Goal: Task Accomplishment & Management: Manage account settings

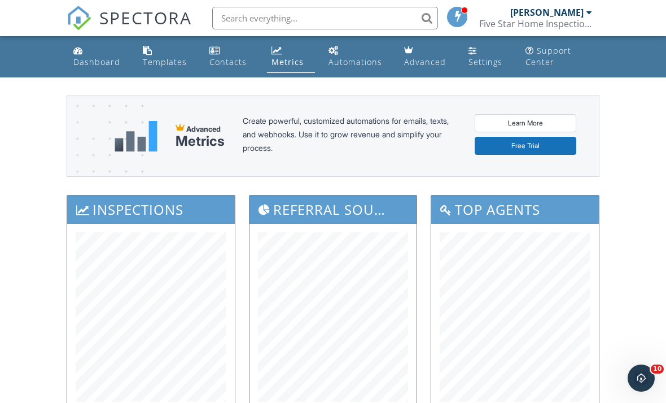
click at [559, 17] on div "[PERSON_NAME]" at bounding box center [547, 12] width 73 height 11
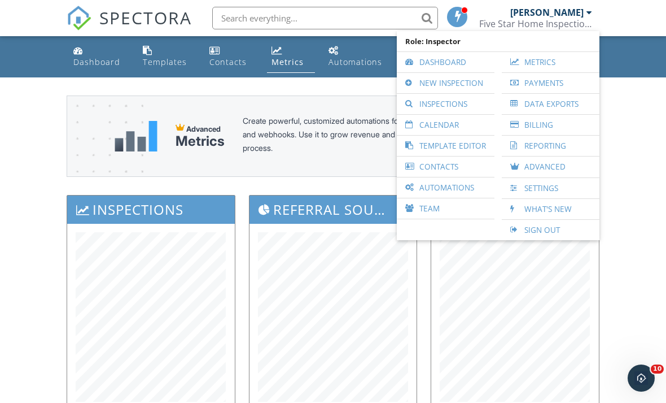
click at [451, 104] on link "Inspections" at bounding box center [446, 104] width 86 height 20
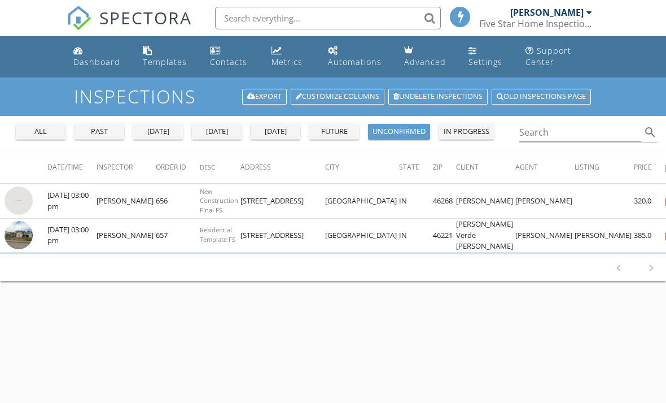
click at [280, 132] on div "[DATE]" at bounding box center [275, 131] width 41 height 11
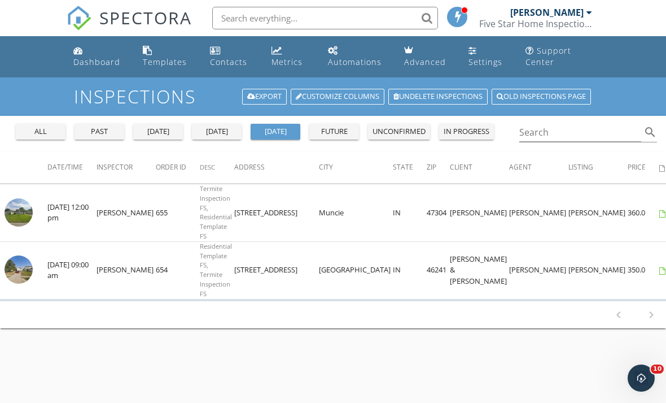
click at [545, 28] on div "Five Star Home Inspections" at bounding box center [536, 23] width 113 height 11
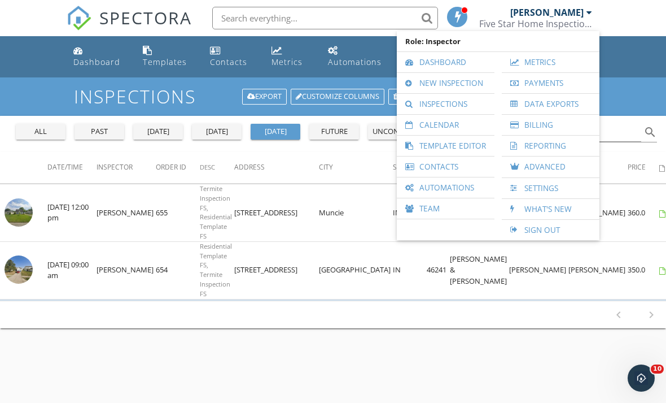
click at [447, 123] on link "Calendar" at bounding box center [446, 125] width 86 height 20
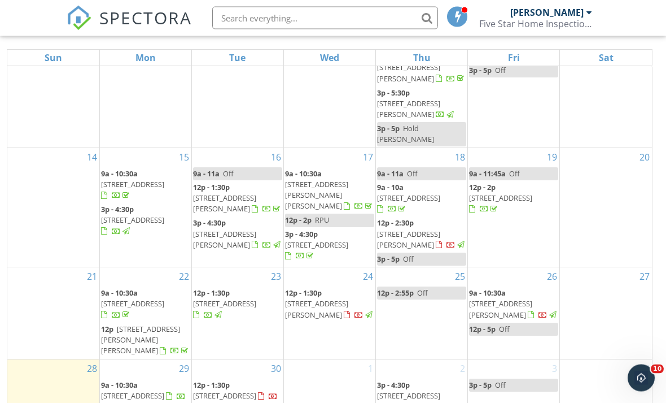
scroll to position [162, 0]
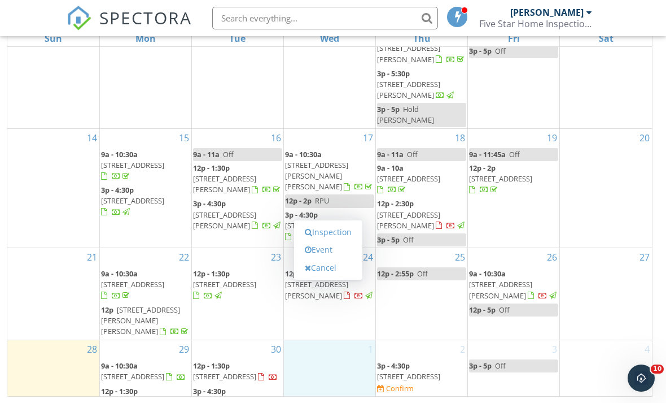
click at [328, 259] on link "Event" at bounding box center [328, 250] width 58 height 18
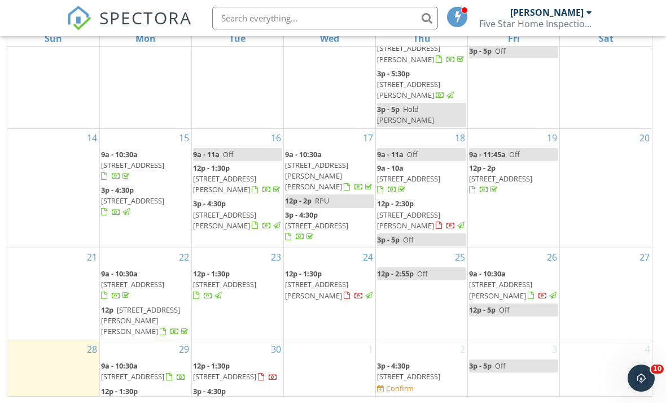
select select "9"
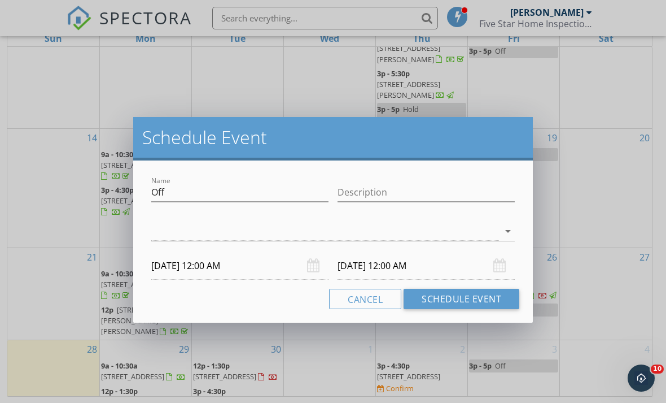
click at [218, 268] on input "10/01/2025 12:00 AM" at bounding box center [239, 266] width 177 height 28
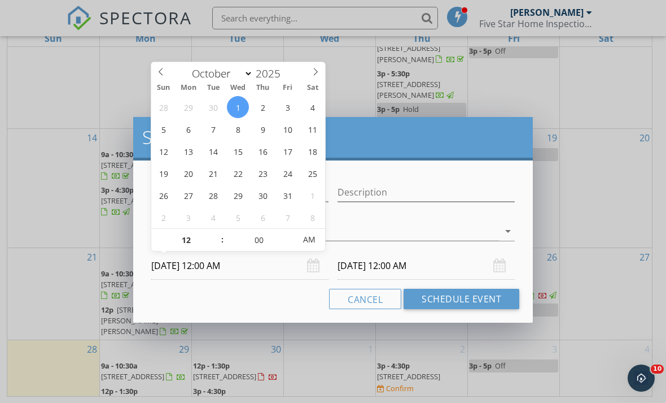
type input "10/01/2025 12:00 PM"
type input "10/02/2025 12:00 PM"
click at [184, 241] on input "12" at bounding box center [185, 240] width 69 height 23
type input "01"
type input "10/01/2025 1:00 PM"
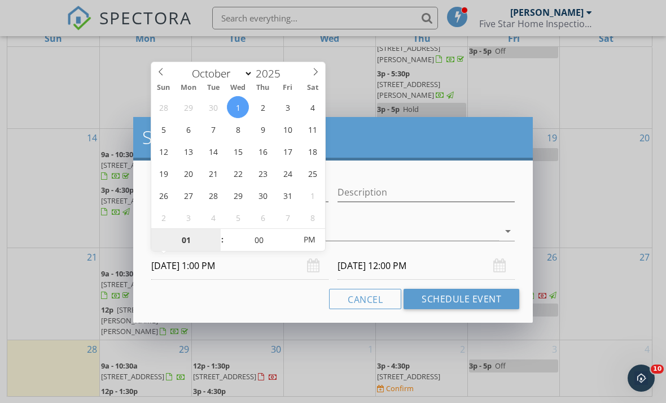
type input "02"
type input "10/01/2025 2:00 PM"
type input "03"
type input "10/01/2025 3:00 PM"
type input "03"
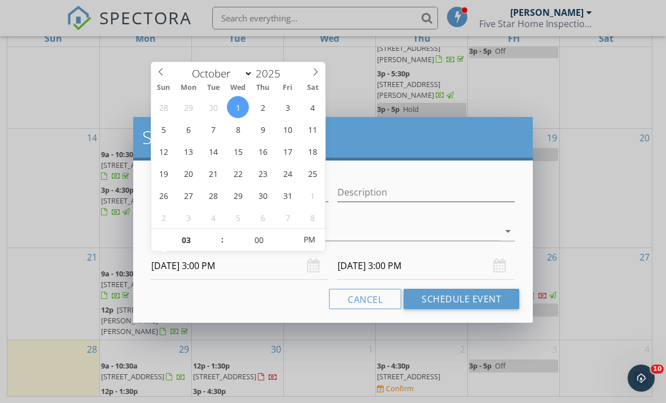
click at [393, 263] on input "10/02/2025 3:00 PM" at bounding box center [426, 266] width 177 height 28
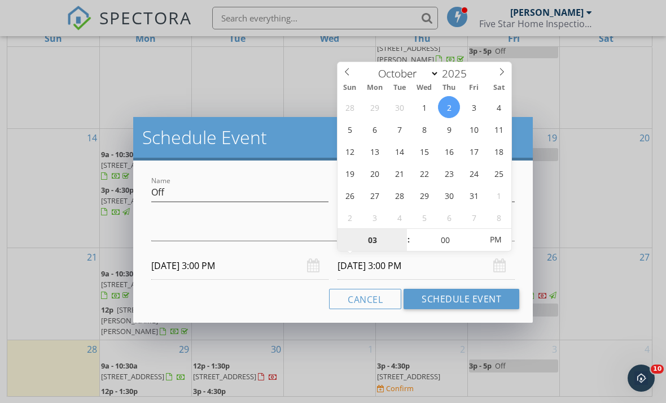
type input "10/01/2025 3:00 PM"
type input "04"
type input "10/01/2025 4:00 PM"
type input "05"
type input "10/01/2025 5:00 PM"
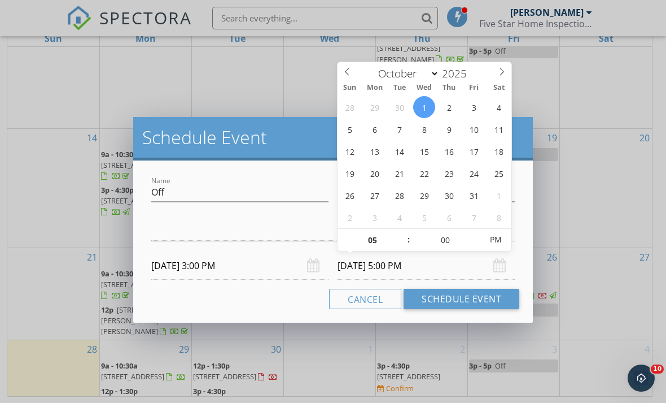
click at [260, 290] on div "Cancel Schedule Event" at bounding box center [333, 299] width 373 height 20
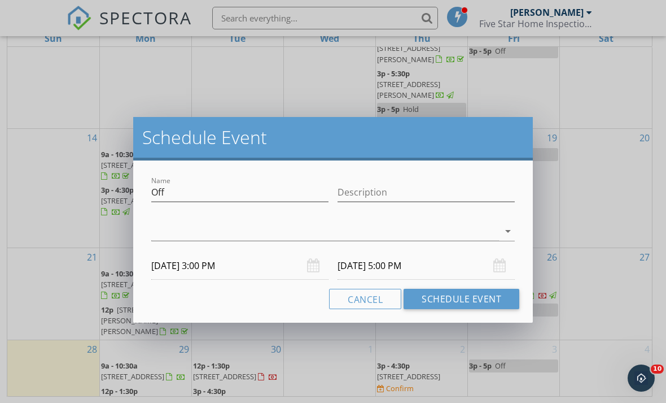
click at [451, 295] on button "Schedule Event" at bounding box center [462, 299] width 116 height 20
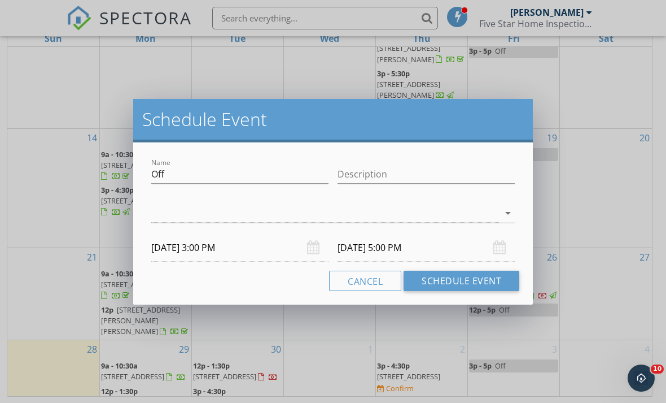
scroll to position [198, 0]
click at [467, 212] on div at bounding box center [325, 213] width 348 height 19
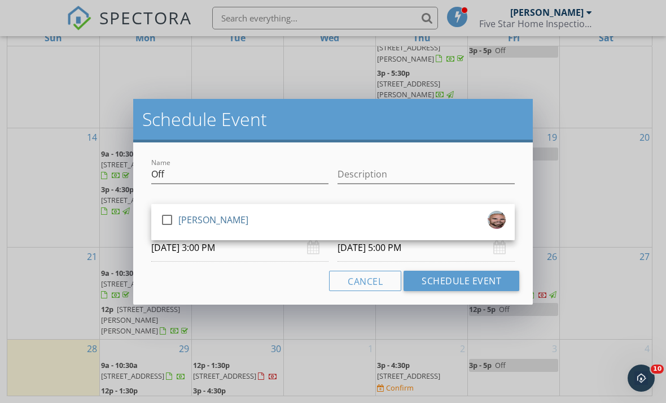
click at [240, 219] on div "check_box_outline_blank AJ Harris" at bounding box center [333, 222] width 346 height 23
click at [452, 281] on button "Schedule Event" at bounding box center [462, 281] width 116 height 20
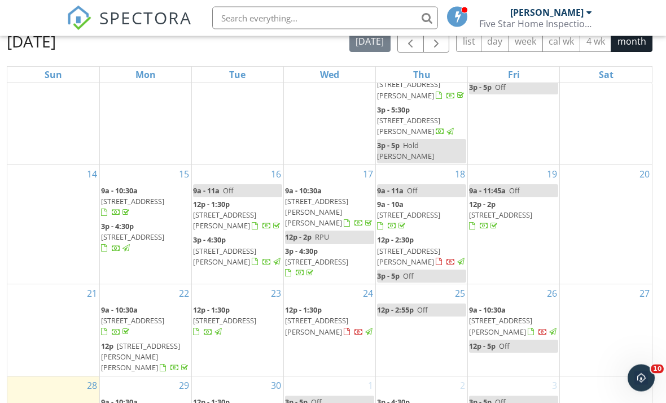
scroll to position [0, 0]
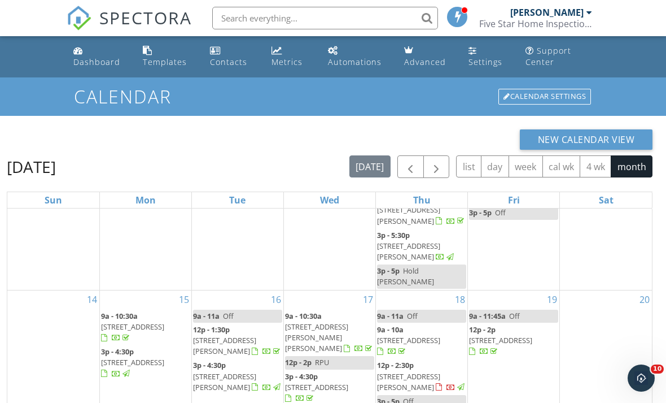
click at [561, 19] on div "Five Star Home Inspections" at bounding box center [536, 23] width 113 height 11
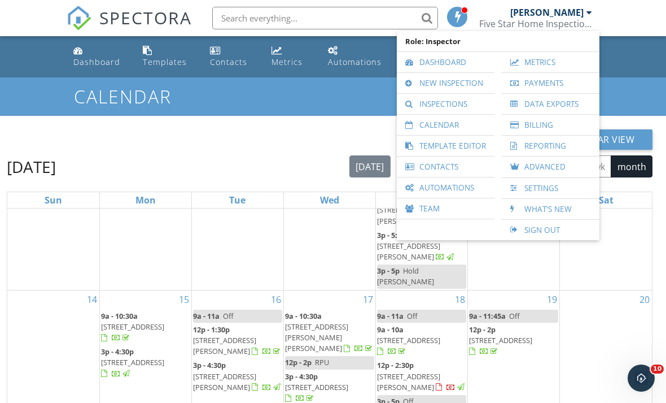
click at [446, 104] on link "Inspections" at bounding box center [446, 104] width 86 height 20
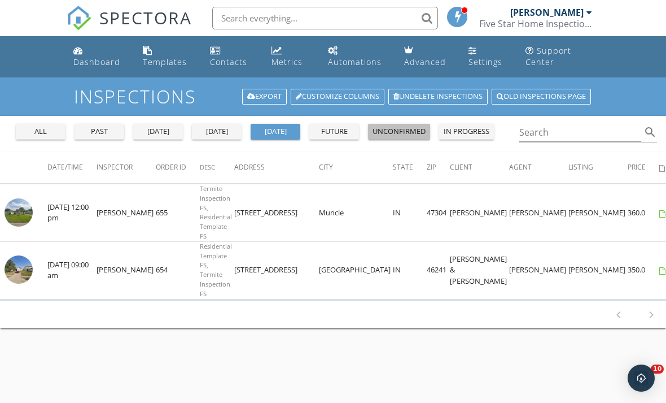
click at [412, 129] on div "unconfirmed" at bounding box center [399, 131] width 53 height 11
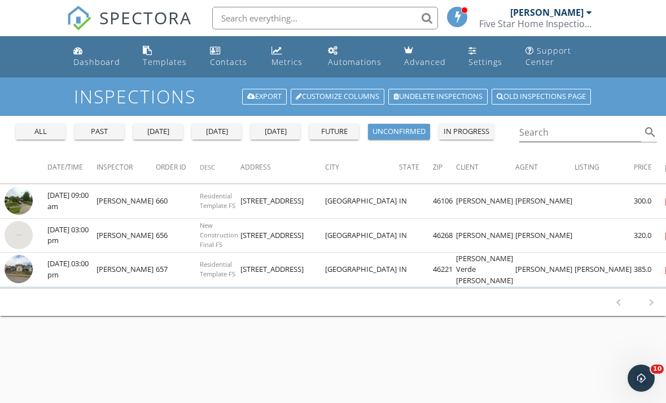
click at [21, 200] on img at bounding box center [19, 200] width 28 height 28
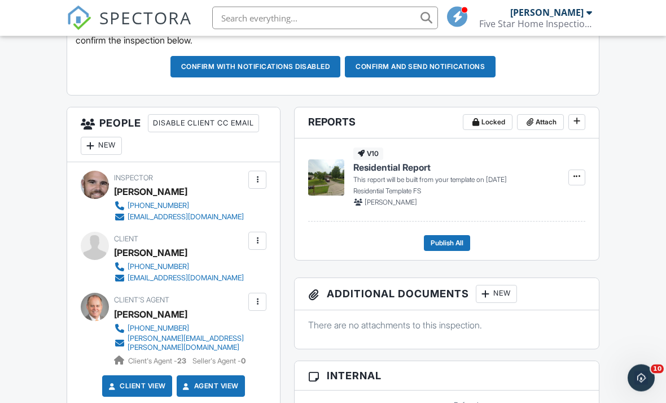
scroll to position [357, 0]
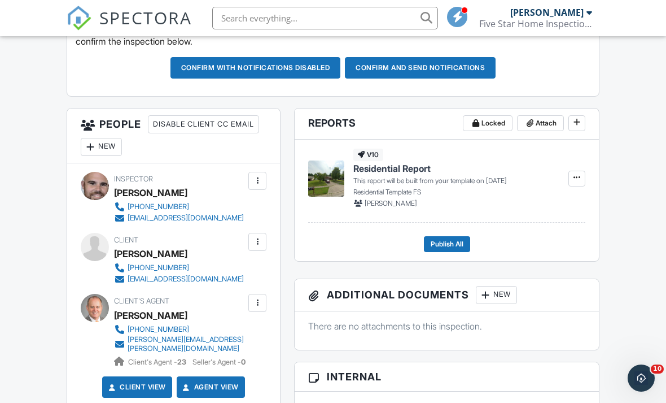
click at [95, 141] on div at bounding box center [90, 146] width 11 height 11
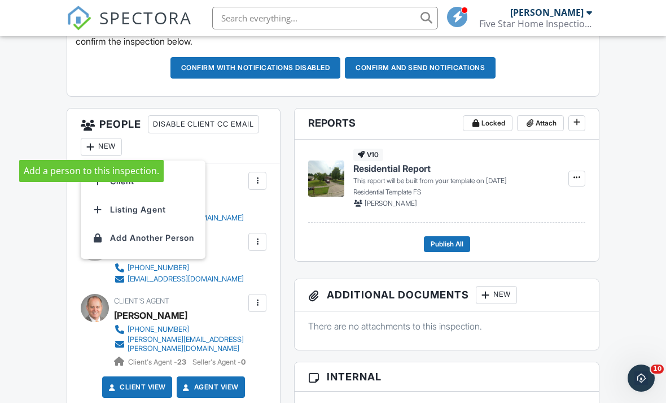
click at [122, 215] on li "Listing Agent" at bounding box center [143, 209] width 111 height 28
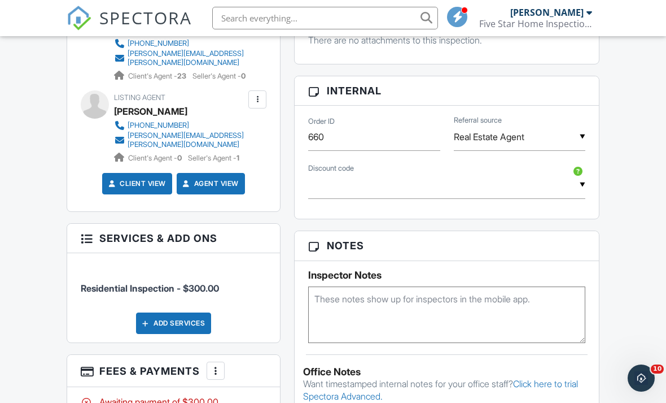
scroll to position [646, 0]
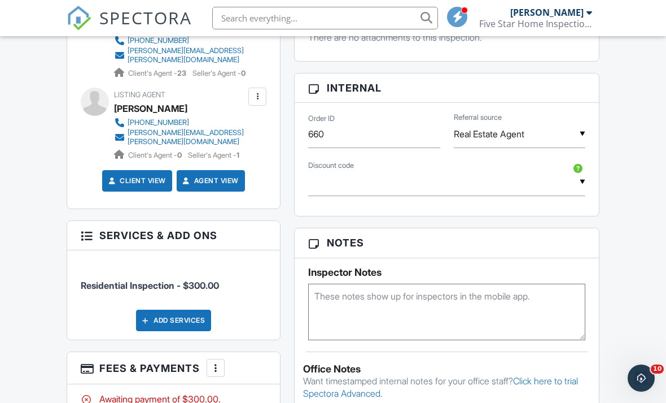
click at [406, 304] on textarea at bounding box center [446, 312] width 277 height 56
type textarea "ML 04086"
click at [637, 203] on div "Dashboard Templates Contacts Metrics Automations Advanced Settings Support Cent…" at bounding box center [333, 156] width 666 height 1531
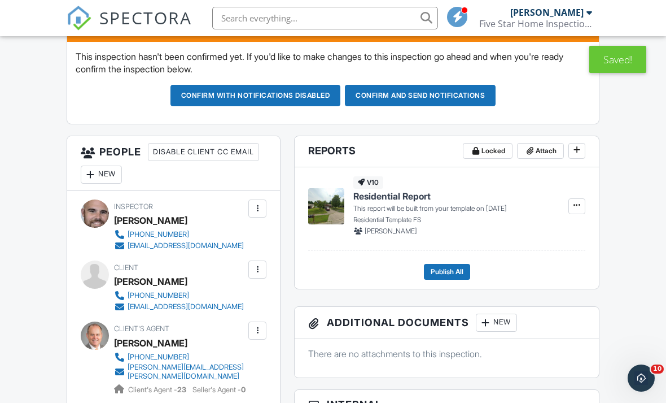
scroll to position [328, 0]
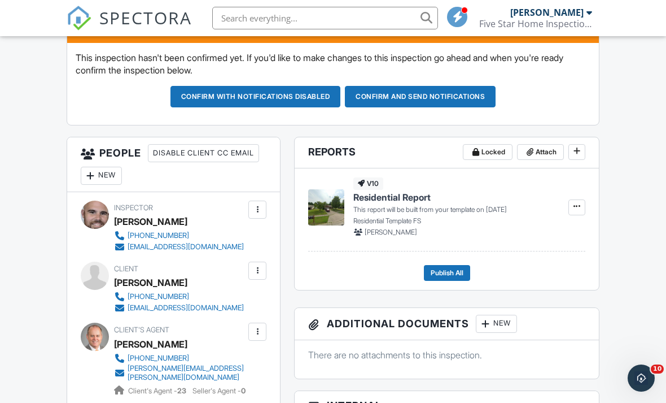
click at [432, 94] on button "Confirm and send notifications" at bounding box center [420, 96] width 151 height 21
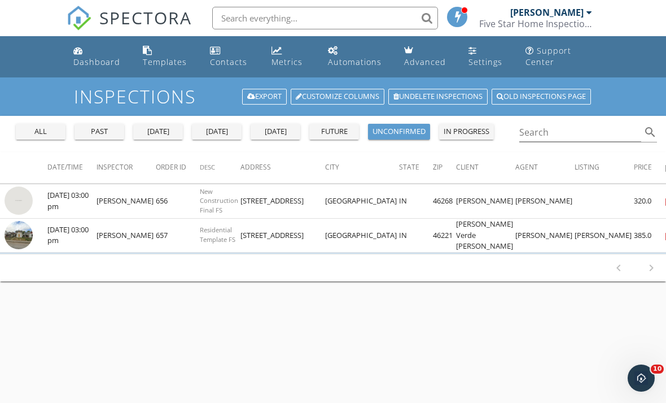
click at [279, 132] on div "[DATE]" at bounding box center [275, 131] width 41 height 11
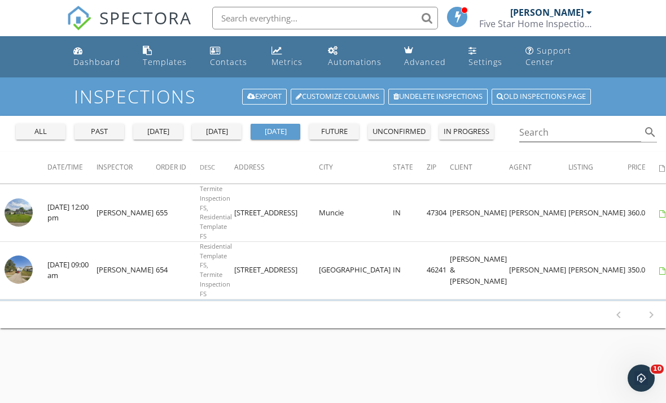
click at [403, 136] on div "unconfirmed" at bounding box center [399, 131] width 53 height 11
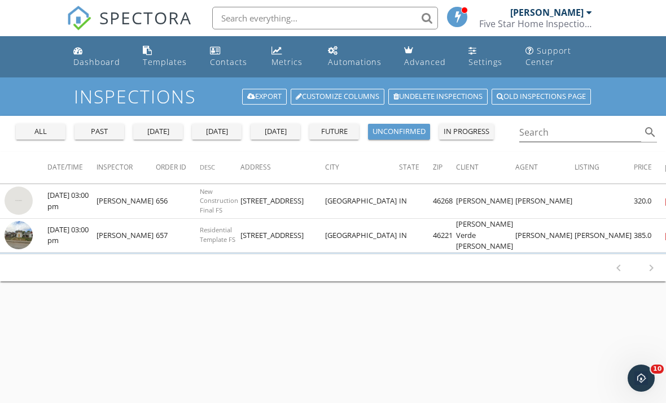
click at [24, 236] on img at bounding box center [19, 235] width 28 height 28
click at [334, 129] on div "future" at bounding box center [334, 131] width 41 height 11
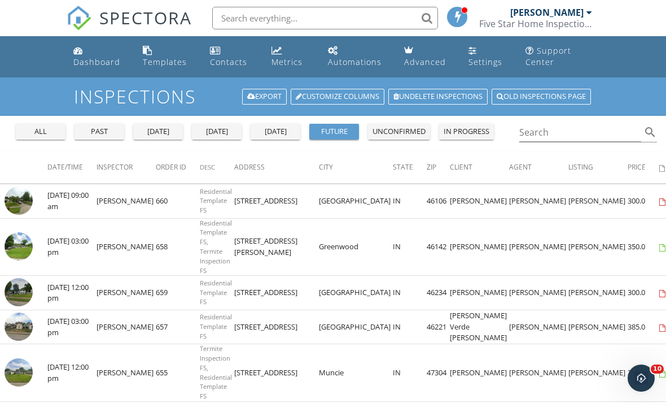
click at [21, 193] on img at bounding box center [19, 200] width 28 height 28
click at [400, 128] on div "unconfirmed" at bounding box center [399, 131] width 53 height 11
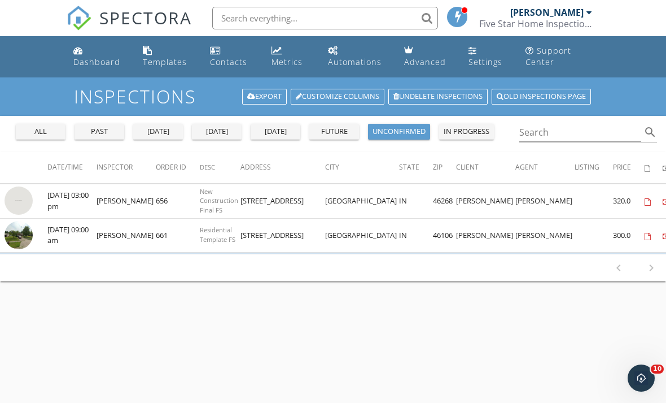
click at [19, 239] on img at bounding box center [19, 235] width 28 height 28
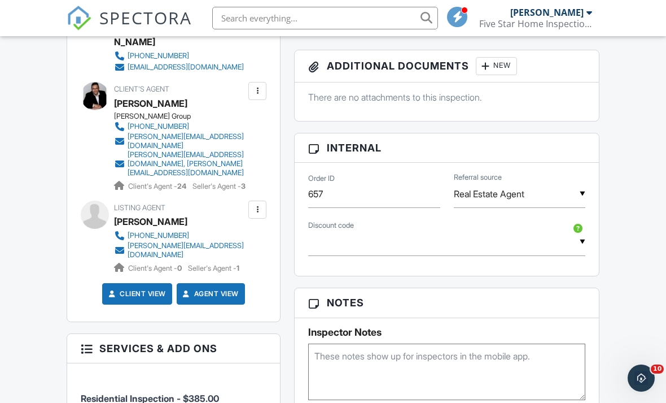
click at [369, 357] on textarea at bounding box center [446, 371] width 277 height 56
type textarea "Code 5450"
click at [625, 247] on div "Dashboard Templates Contacts Metrics Automations Advanced Settings Support Cent…" at bounding box center [333, 196] width 666 height 1493
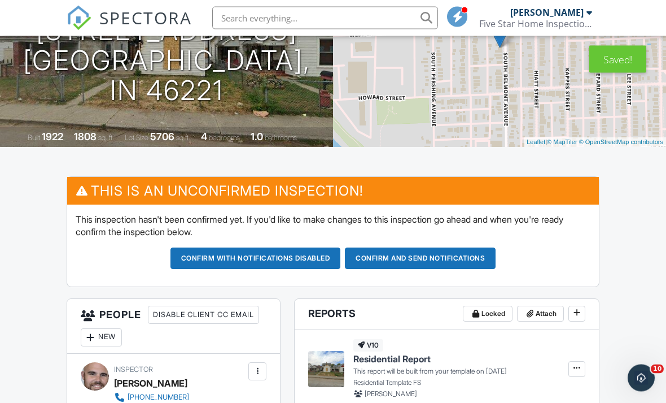
click at [470, 248] on button "Confirm and send notifications" at bounding box center [420, 258] width 151 height 21
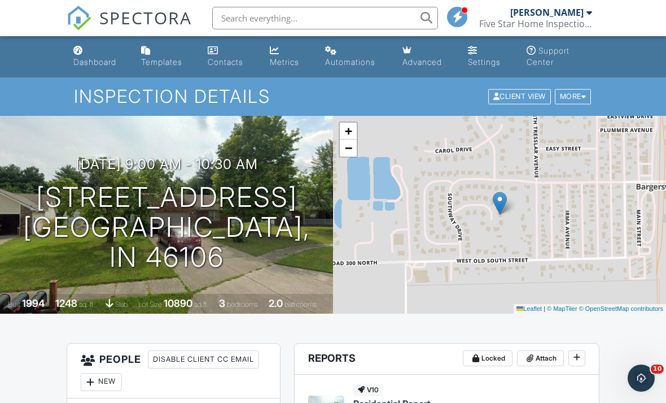
click at [88, 160] on h3 "[DATE] 9:00 am - 10:30 am" at bounding box center [167, 163] width 182 height 15
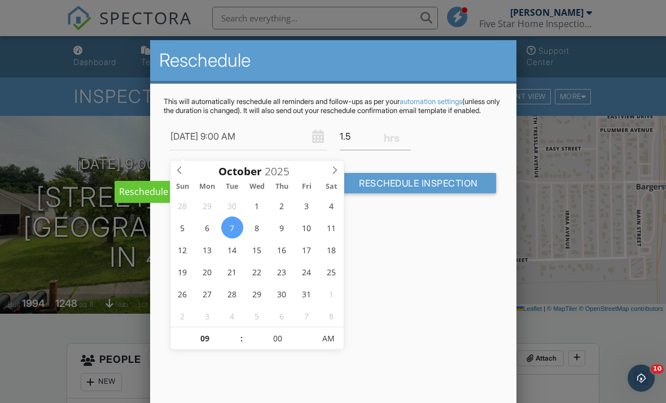
type input "[DATE] 9:00 AM"
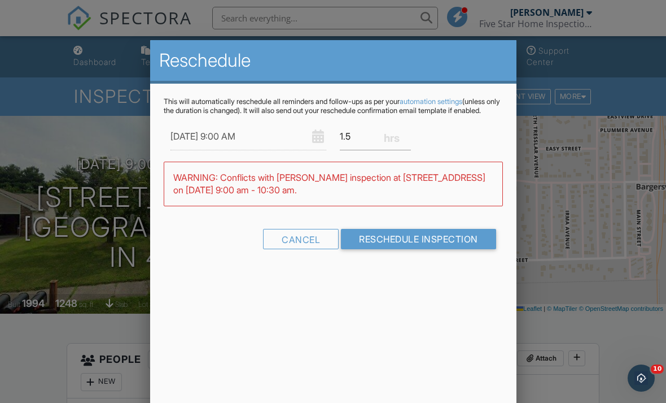
click at [415, 307] on div "Reschedule This will automatically reschedule all reminders and follow-ups as p…" at bounding box center [333, 237] width 367 height 395
click at [420, 247] on input "Reschedule Inspection" at bounding box center [418, 239] width 155 height 20
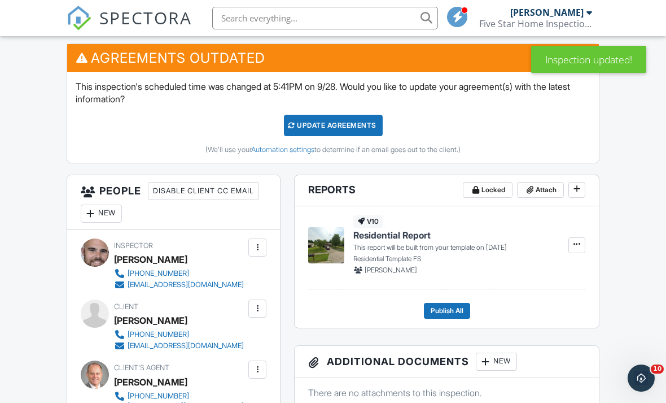
click at [338, 121] on div "Update Agreements" at bounding box center [333, 125] width 99 height 21
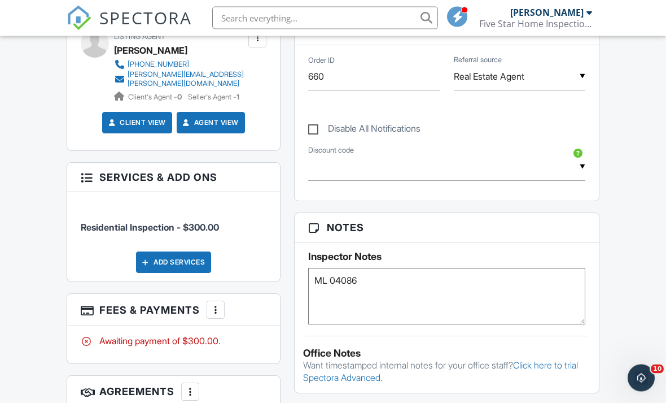
scroll to position [583, 0]
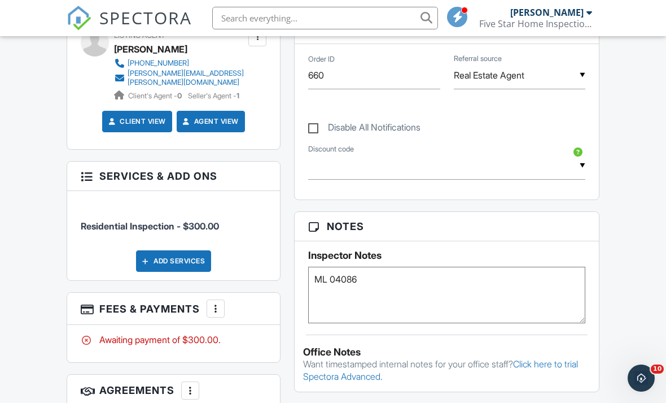
click at [373, 287] on textarea "ML 04086" at bounding box center [446, 295] width 277 height 56
type textarea "ML 04089"
click at [32, 259] on div "Dashboard Templates Contacts Metrics Automations Advanced Settings Support Cent…" at bounding box center [333, 401] width 666 height 1897
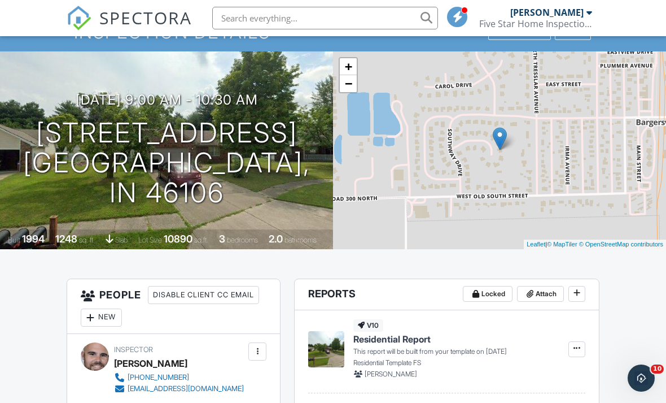
scroll to position [64, 0]
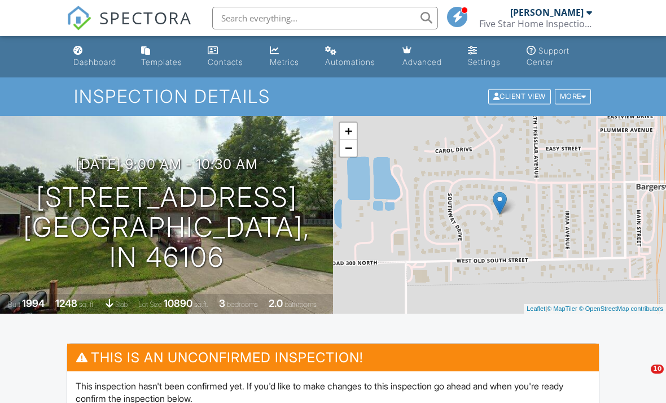
click at [581, 94] on div "More" at bounding box center [573, 96] width 37 height 15
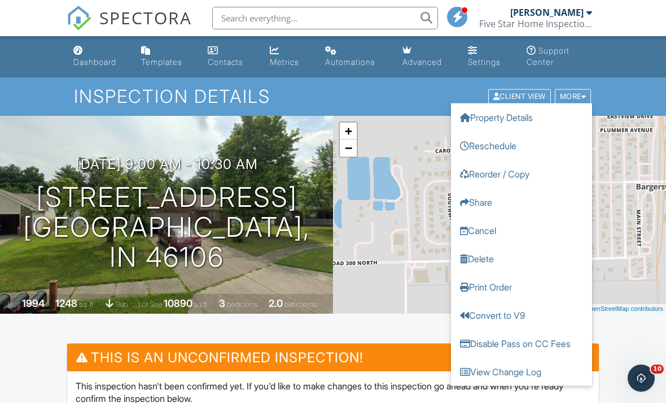
click at [480, 258] on link "Delete" at bounding box center [521, 259] width 141 height 28
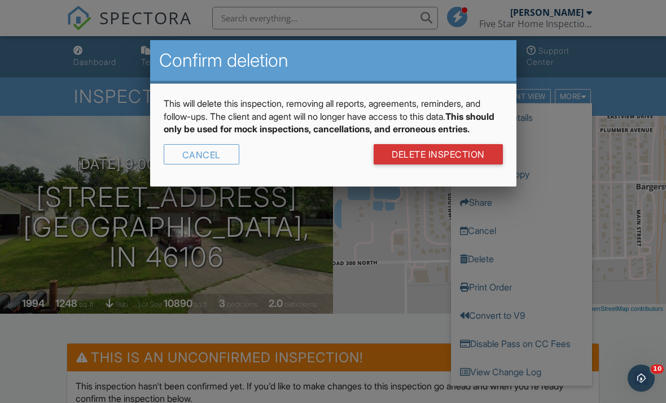
click at [442, 164] on link "DELETE Inspection" at bounding box center [438, 154] width 129 height 20
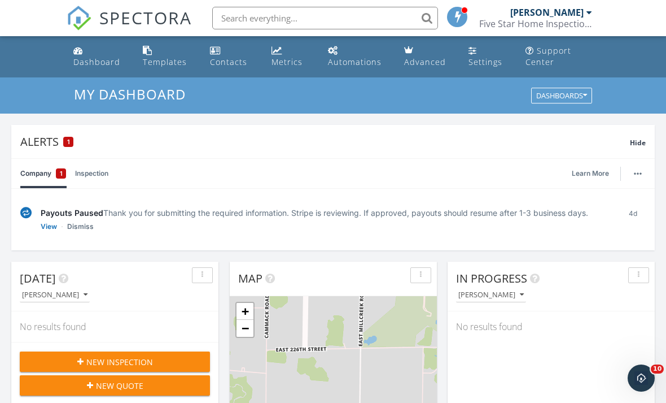
click at [648, 95] on div "My Dashboard Dashboards" at bounding box center [333, 95] width 666 height 36
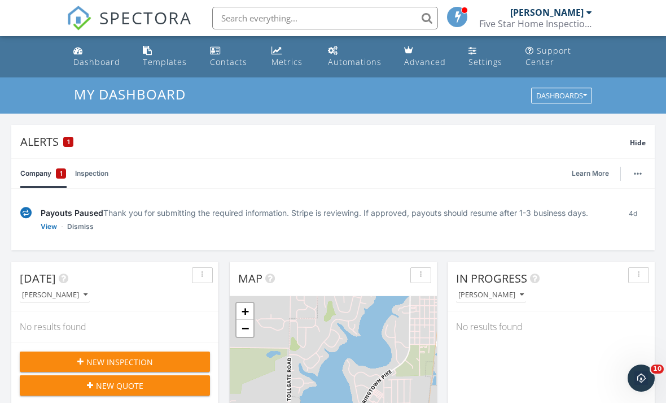
click at [548, 16] on div "[PERSON_NAME]" at bounding box center [547, 12] width 73 height 11
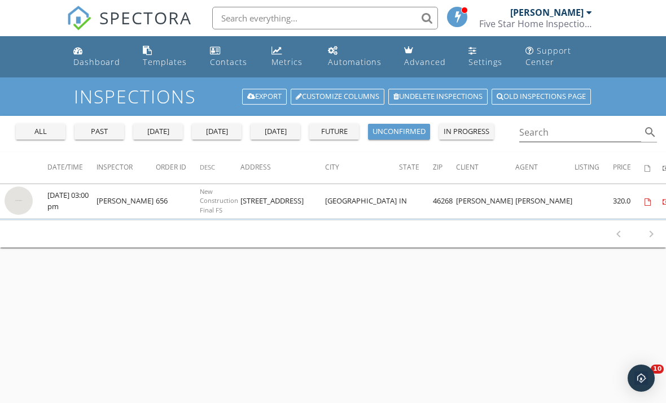
click at [324, 132] on div "future" at bounding box center [334, 131] width 41 height 11
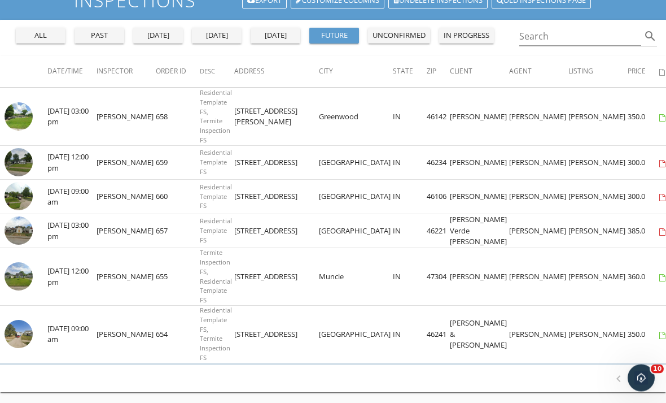
scroll to position [97, 0]
